Goal: Transaction & Acquisition: Purchase product/service

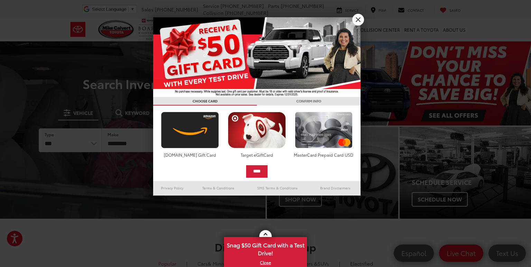
click at [354, 21] on link "X" at bounding box center [358, 20] width 12 height 12
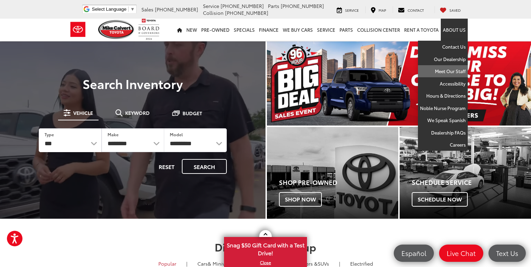
click at [446, 72] on link "Meet Our Staff" at bounding box center [443, 71] width 50 height 12
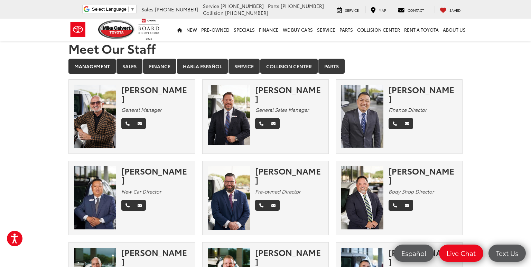
click at [130, 64] on link "Sales" at bounding box center [129, 66] width 26 height 15
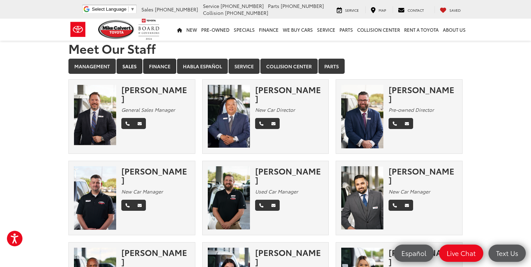
click at [165, 68] on link "Finance" at bounding box center [159, 66] width 33 height 15
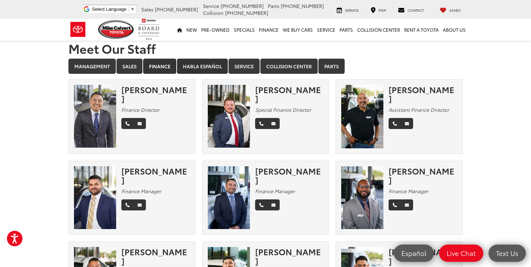
click at [202, 64] on link "Habla Español" at bounding box center [202, 66] width 51 height 15
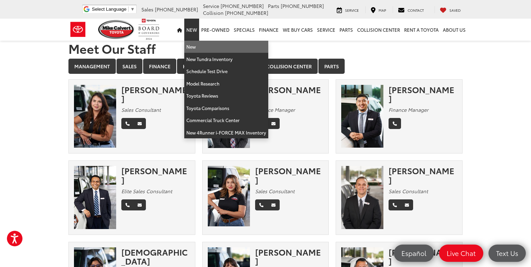
click at [195, 44] on link "New" at bounding box center [226, 47] width 84 height 12
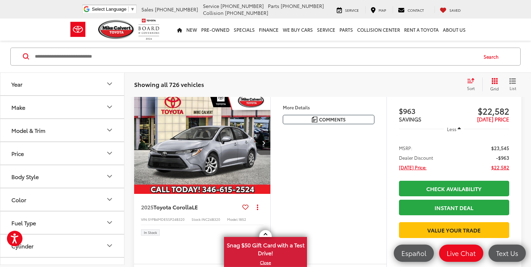
scroll to position [109, 0]
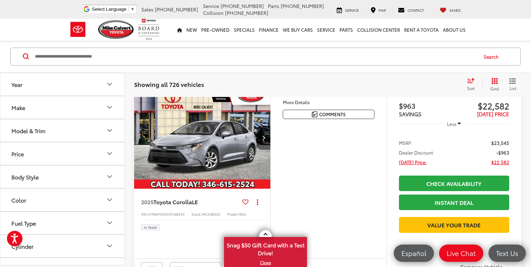
click at [105, 85] on icon "Year" at bounding box center [109, 84] width 8 height 8
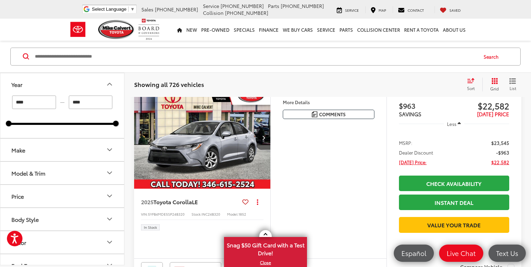
drag, startPoint x: 12, startPoint y: 126, endPoint x: 11, endPoint y: 122, distance: 4.3
click at [37, 124] on div "**** — **** 2024 2026" at bounding box center [62, 116] width 124 height 43
click at [10, 125] on div at bounding box center [9, 124] width 6 height 6
drag, startPoint x: 10, startPoint y: 125, endPoint x: 34, endPoint y: 125, distance: 23.8
click at [34, 125] on div "2024 2026" at bounding box center [62, 124] width 107 height 2
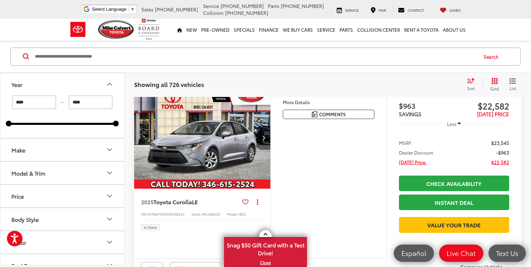
click at [68, 121] on div "**** — **** 2024 2026" at bounding box center [62, 109] width 107 height 29
click at [62, 124] on div at bounding box center [36, 124] width 54 height 2
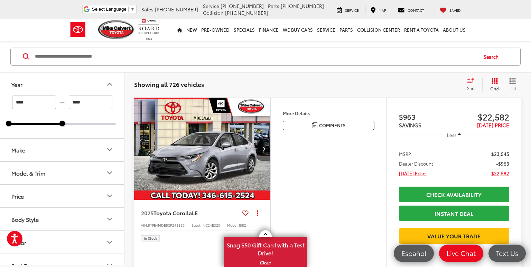
scroll to position [98, 0]
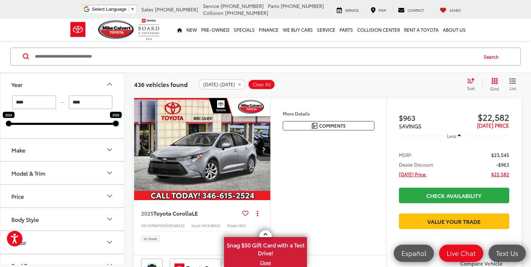
drag, startPoint x: 63, startPoint y: 126, endPoint x: 121, endPoint y: 126, distance: 58.1
click at [121, 126] on div "Year **** — **** 2024 2026 Make Model & Trim Price * — ****** 0 91000 Body Styl…" at bounding box center [62, 169] width 124 height 193
type input "****"
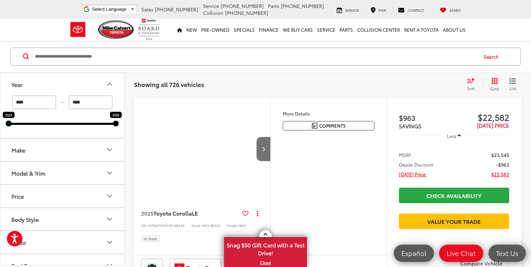
drag, startPoint x: 8, startPoint y: 125, endPoint x: 32, endPoint y: 126, distance: 24.6
click at [32, 126] on div "**** — **** 2024 2026" at bounding box center [62, 117] width 124 height 43
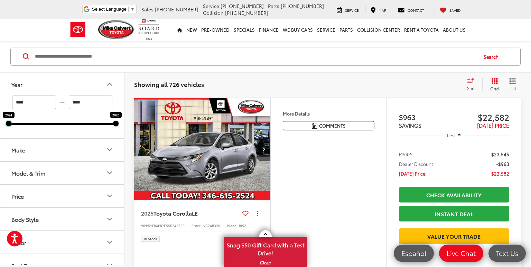
drag, startPoint x: 9, startPoint y: 124, endPoint x: 38, endPoint y: 126, distance: 28.7
click at [38, 126] on div "**** — **** 2024 2026" at bounding box center [62, 117] width 124 height 43
type input "****"
click at [34, 104] on input "****" at bounding box center [34, 102] width 44 height 13
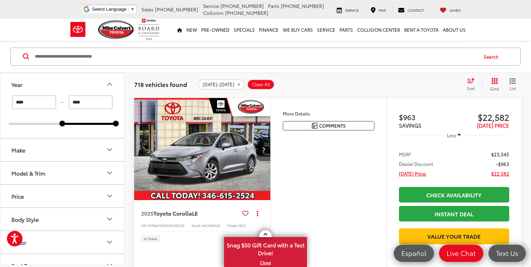
click at [47, 152] on button "Make" at bounding box center [62, 150] width 124 height 22
click at [36, 178] on img at bounding box center [30, 174] width 19 height 16
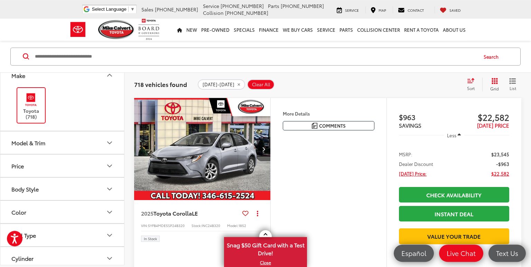
scroll to position [83, 0]
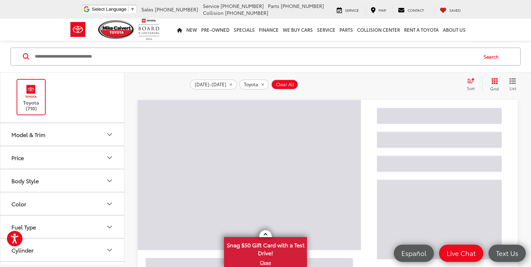
click at [63, 135] on button "Model & Trim" at bounding box center [62, 134] width 124 height 22
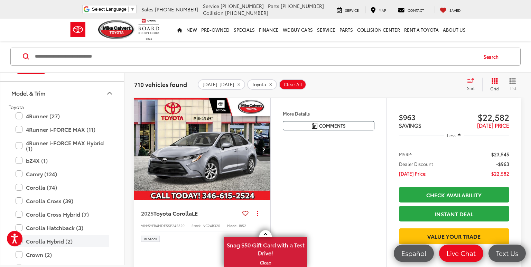
scroll to position [166, 0]
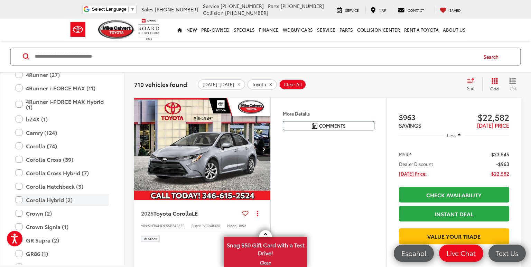
click at [19, 201] on label "Corolla Hybrid (2)" at bounding box center [62, 200] width 93 height 12
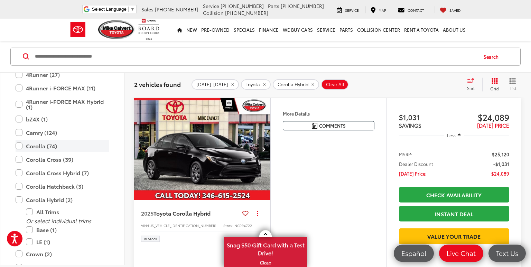
click at [20, 148] on label "Corolla (74)" at bounding box center [62, 146] width 93 height 12
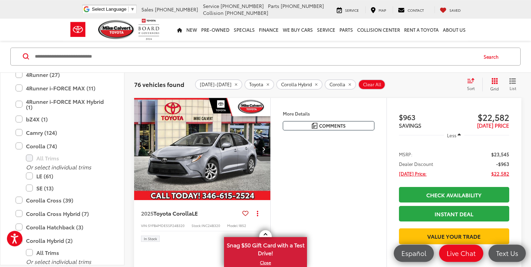
click at [469, 85] on div "Sort" at bounding box center [472, 85] width 19 height 14
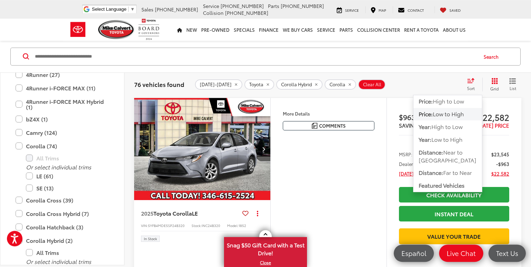
click at [451, 116] on span "Low to High" at bounding box center [448, 114] width 31 height 8
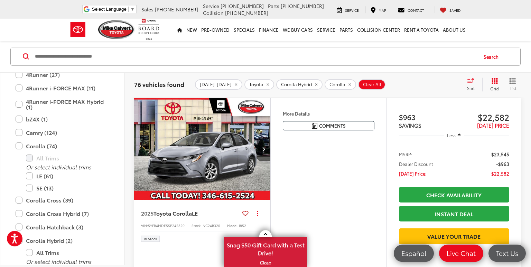
click at [397, 87] on div "2025-2026 Toyota Corolla Hybrid Corolla Clear All + 0" at bounding box center [328, 84] width 266 height 10
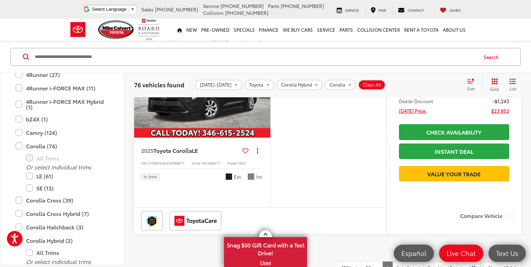
scroll to position [2506, 0]
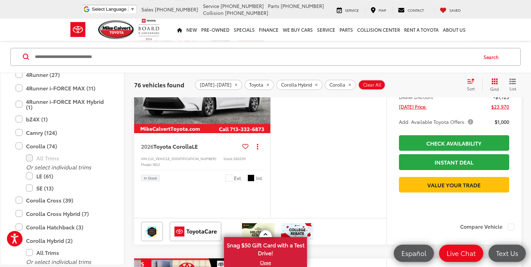
scroll to position [353, 0]
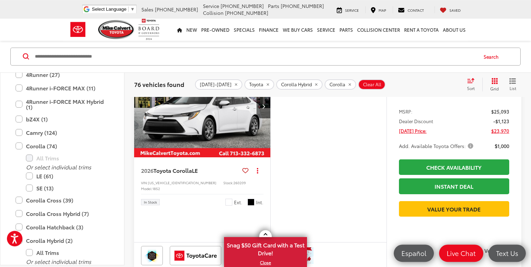
click at [467, 150] on span "Add. Available Toyota Offers:" at bounding box center [437, 146] width 76 height 7
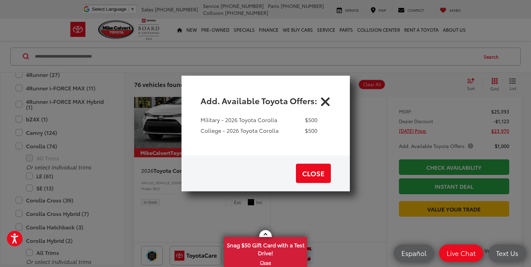
click at [322, 100] on icon "Close" at bounding box center [325, 100] width 11 height 11
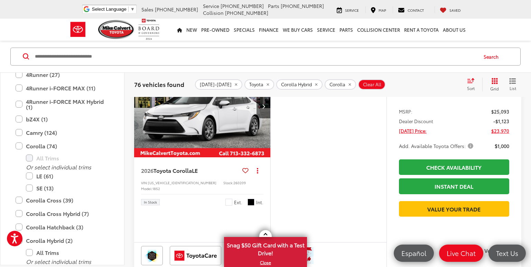
click at [470, 150] on span "Add. Available Toyota Offers:" at bounding box center [437, 146] width 76 height 7
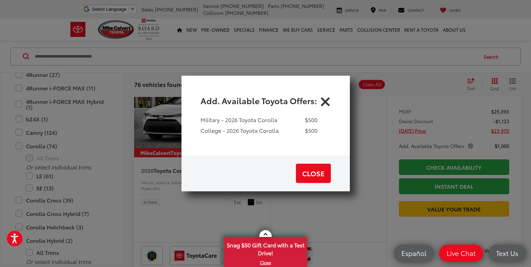
drag, startPoint x: 324, startPoint y: 103, endPoint x: 337, endPoint y: 109, distance: 14.7
click at [324, 103] on icon "Close" at bounding box center [325, 100] width 11 height 11
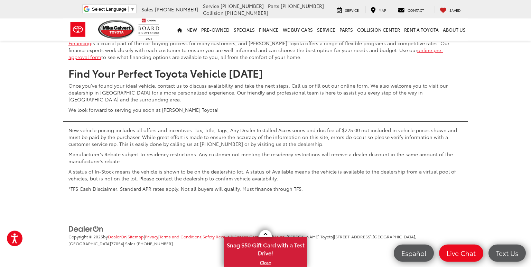
scroll to position [3017, 0]
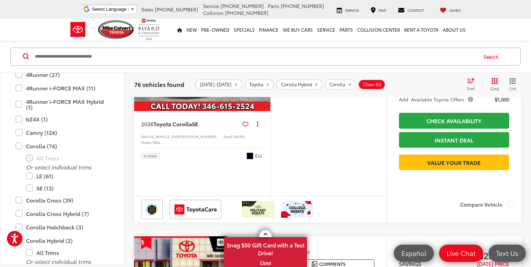
scroll to position [1120, 0]
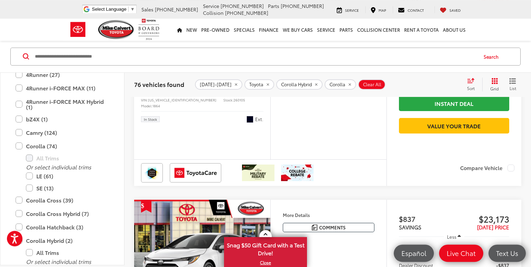
click at [207, 75] on img "2026 Toyota Corolla SE 0" at bounding box center [202, 23] width 137 height 103
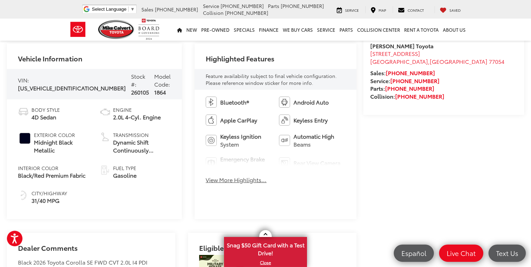
scroll to position [255, 0]
click at [227, 183] on button "View More Highlights..." at bounding box center [236, 180] width 61 height 8
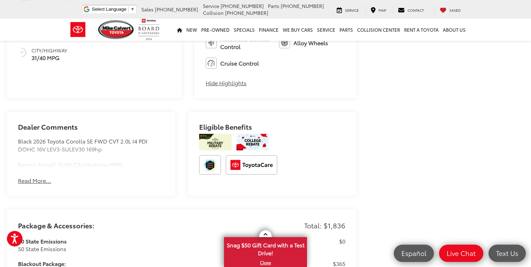
scroll to position [401, 0]
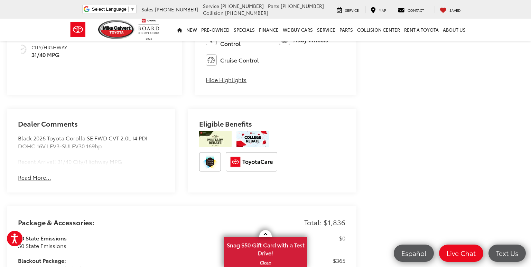
click at [39, 179] on button "Read More..." at bounding box center [34, 178] width 33 height 8
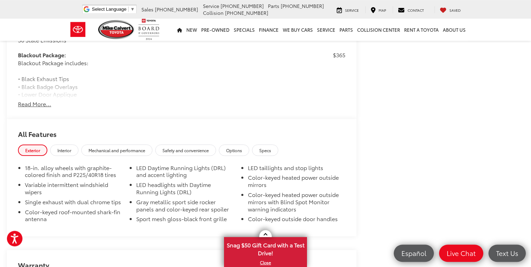
scroll to position [620, 0]
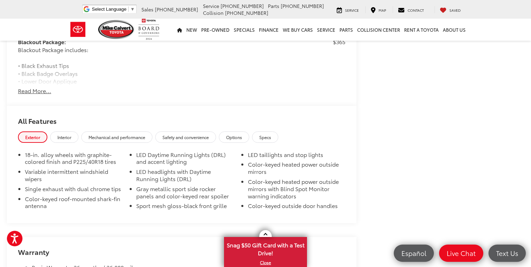
click at [66, 140] on link "Interior" at bounding box center [64, 137] width 28 height 11
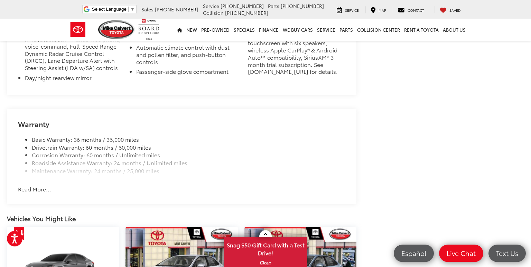
scroll to position [876, 0]
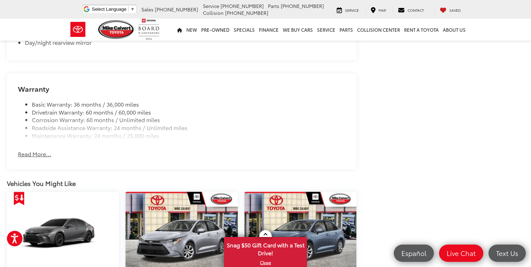
click at [31, 158] on button "Read More..." at bounding box center [34, 154] width 33 height 8
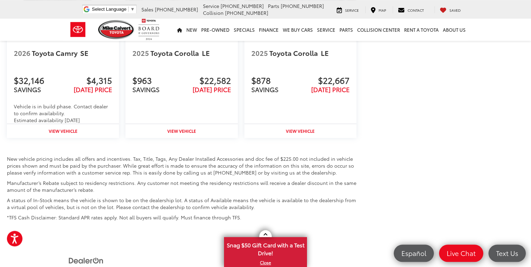
scroll to position [1131, 0]
